Goal: Information Seeking & Learning: Learn about a topic

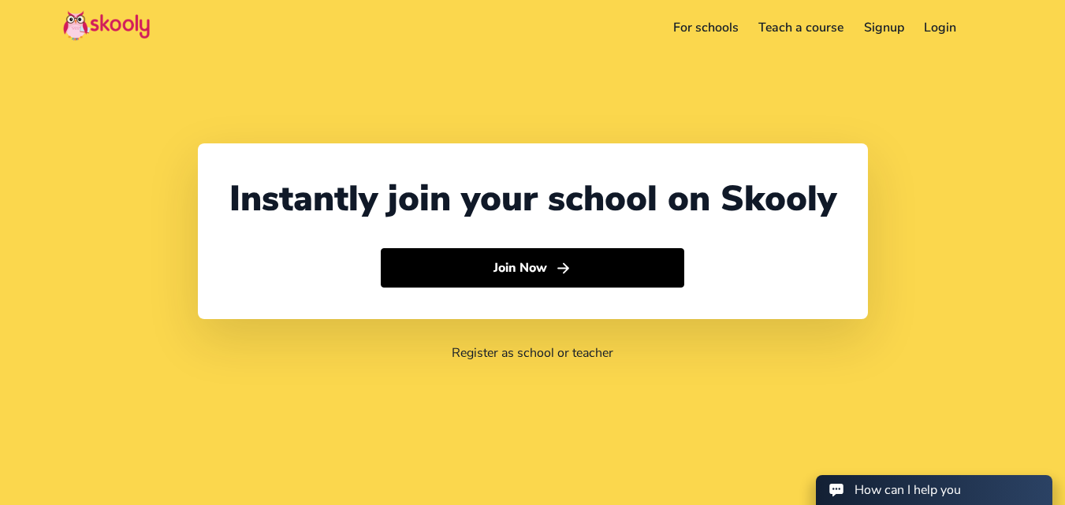
select select "60"
select select "[GEOGRAPHIC_DATA]"
select select "[GEOGRAPHIC_DATA]/Kuala_Lumpur"
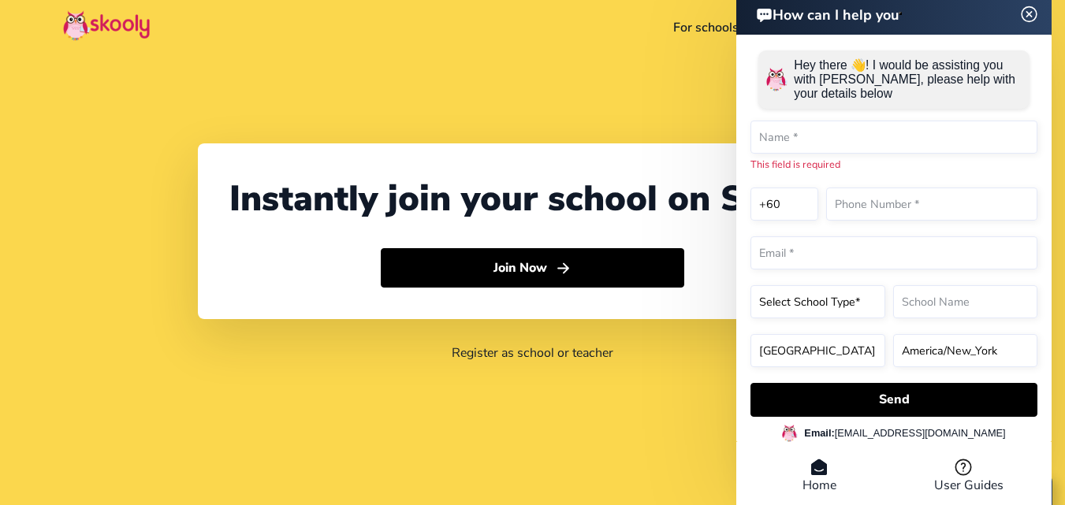
click at [1027, 31] on header "How can I help you" at bounding box center [893, 13] width 315 height 43
click at [1029, 9] on img at bounding box center [1029, 14] width 30 height 20
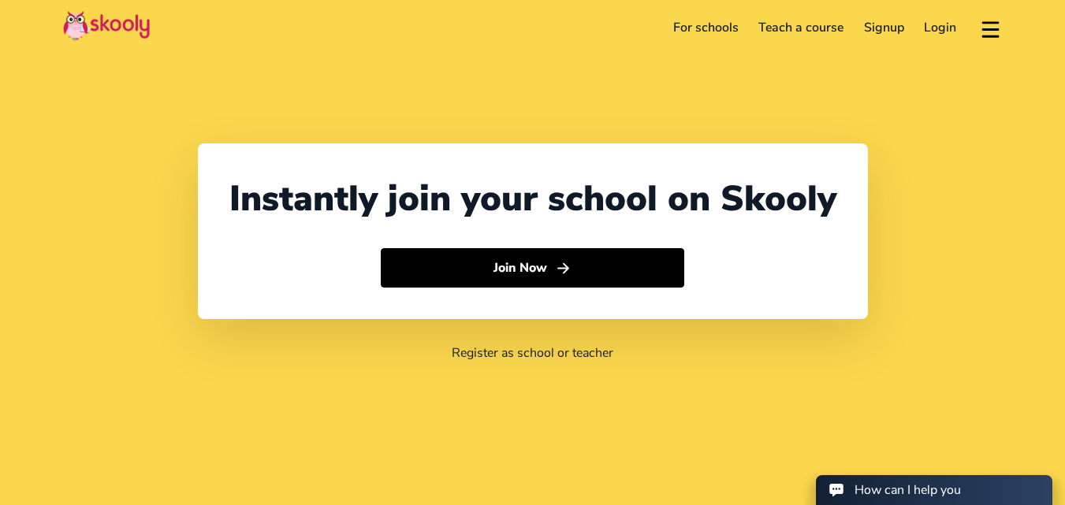
click at [988, 31] on button at bounding box center [990, 28] width 23 height 26
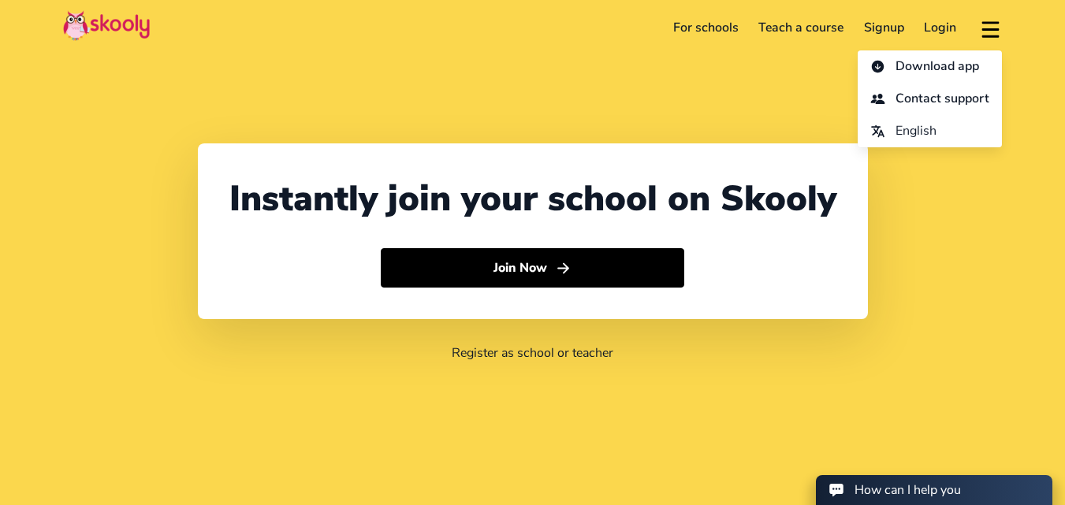
click at [717, 29] on link "For schools" at bounding box center [706, 27] width 86 height 25
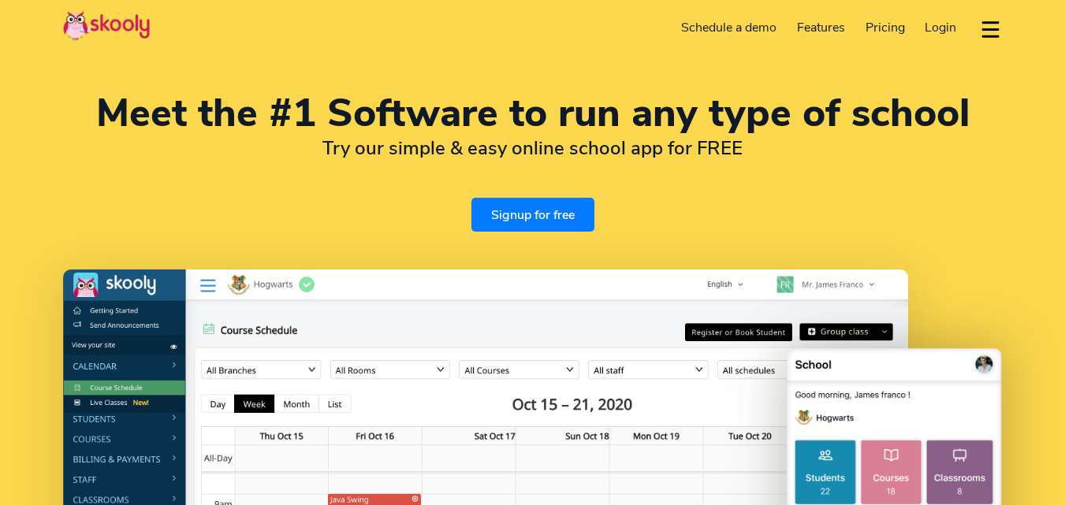
select select "en"
select select "60"
select select "[GEOGRAPHIC_DATA]"
select select "[GEOGRAPHIC_DATA]/Kuala_Lumpur"
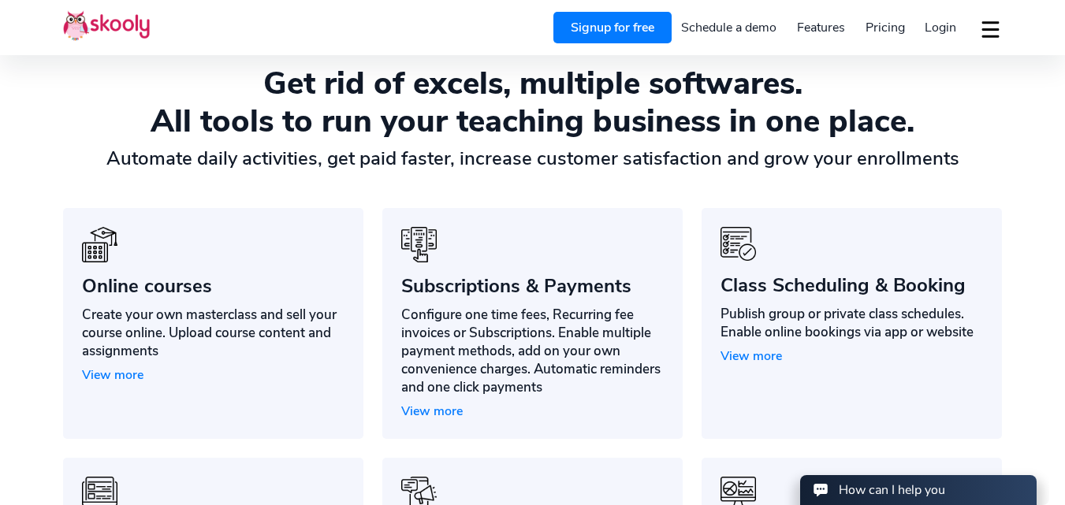
scroll to position [1103, 0]
